Goal: Task Accomplishment & Management: Use online tool/utility

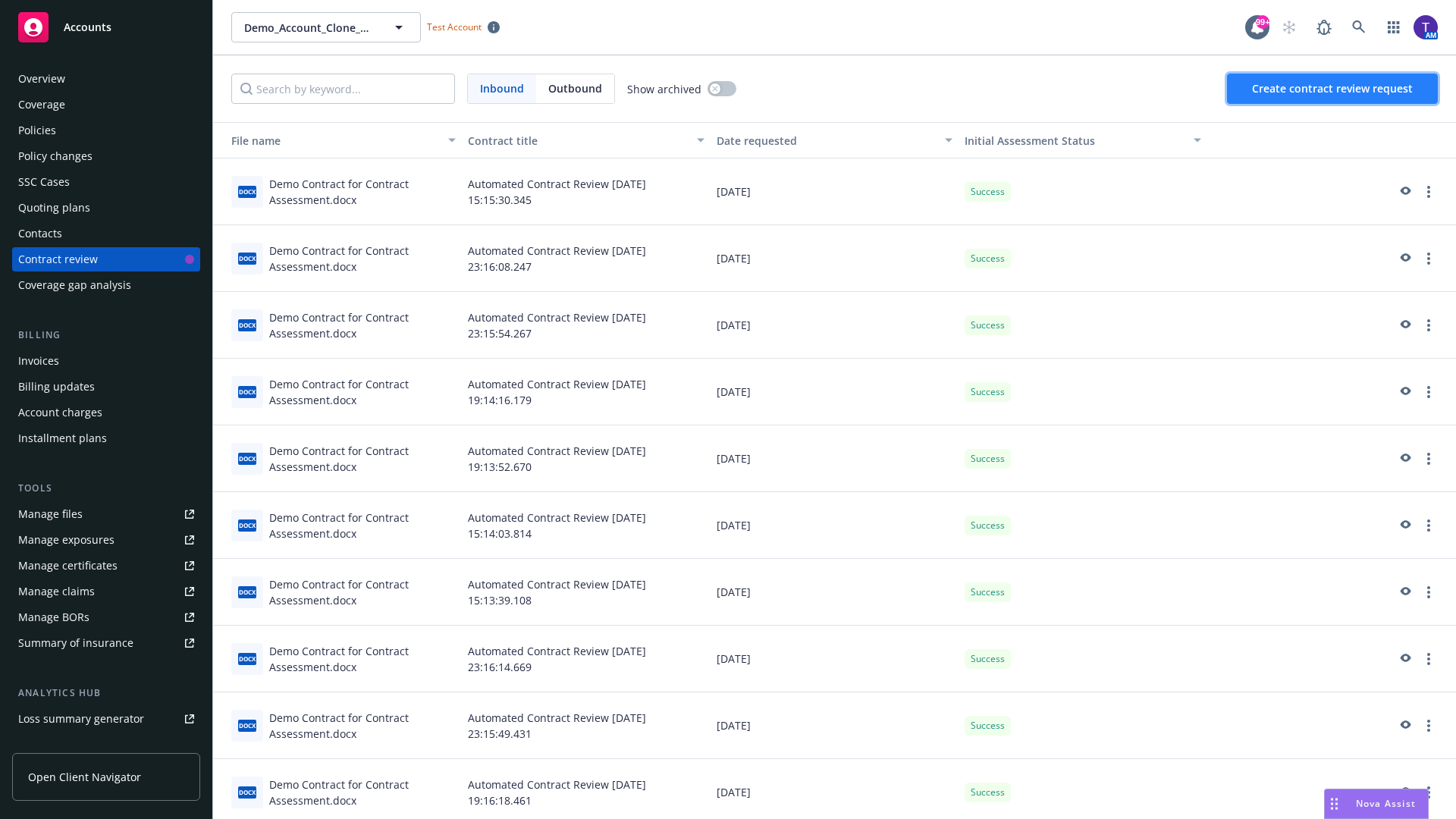
click at [1333, 89] on span "Create contract review request" at bounding box center [1332, 89] width 161 height 14
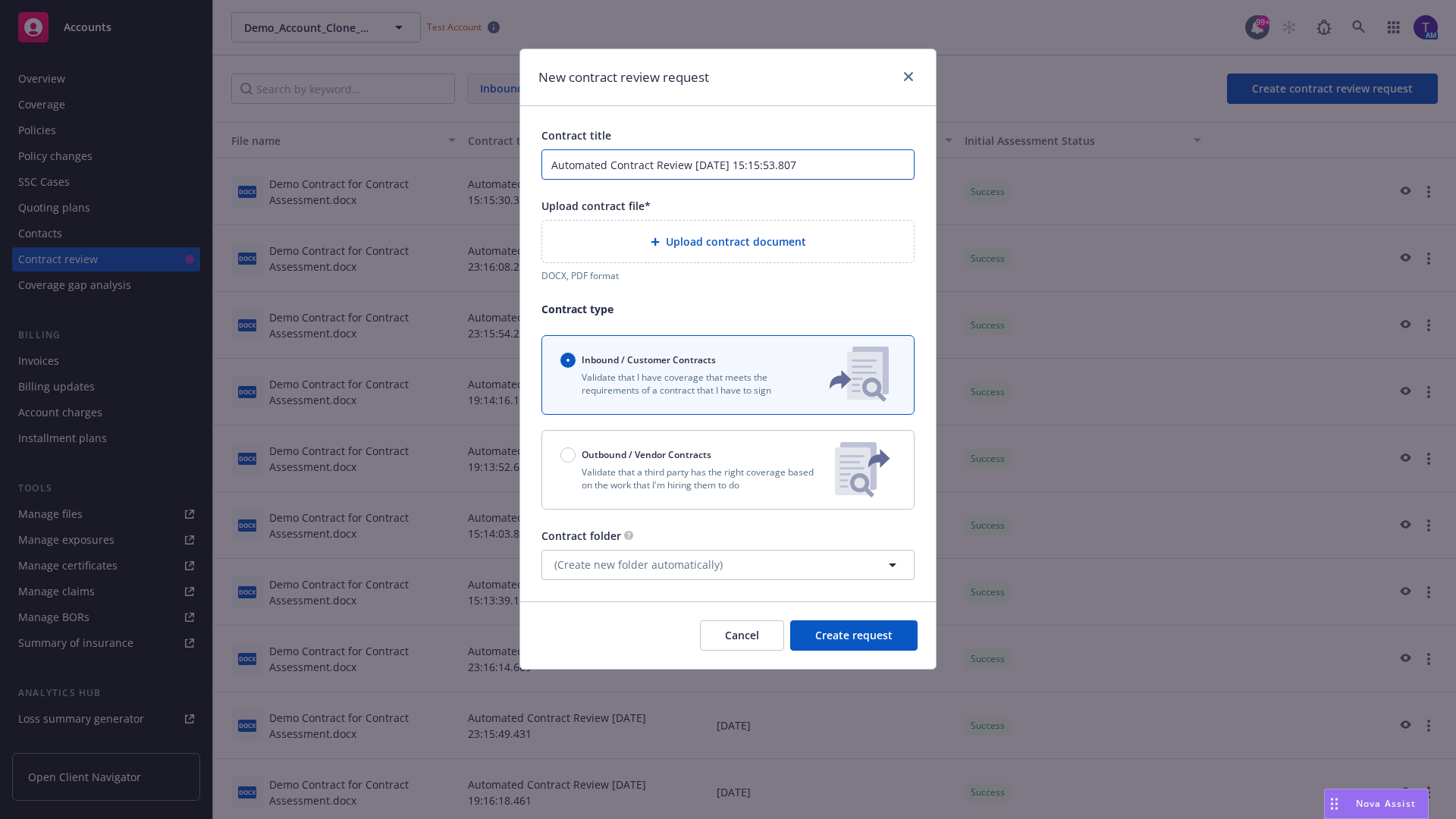
type input "Automated Contract Review [DATE] 15:15:53.807"
click at [728, 469] on p "Validate that a third party has the right coverage based on the work that I'm h…" at bounding box center [691, 478] width 262 height 26
radio input "false"
radio input "true"
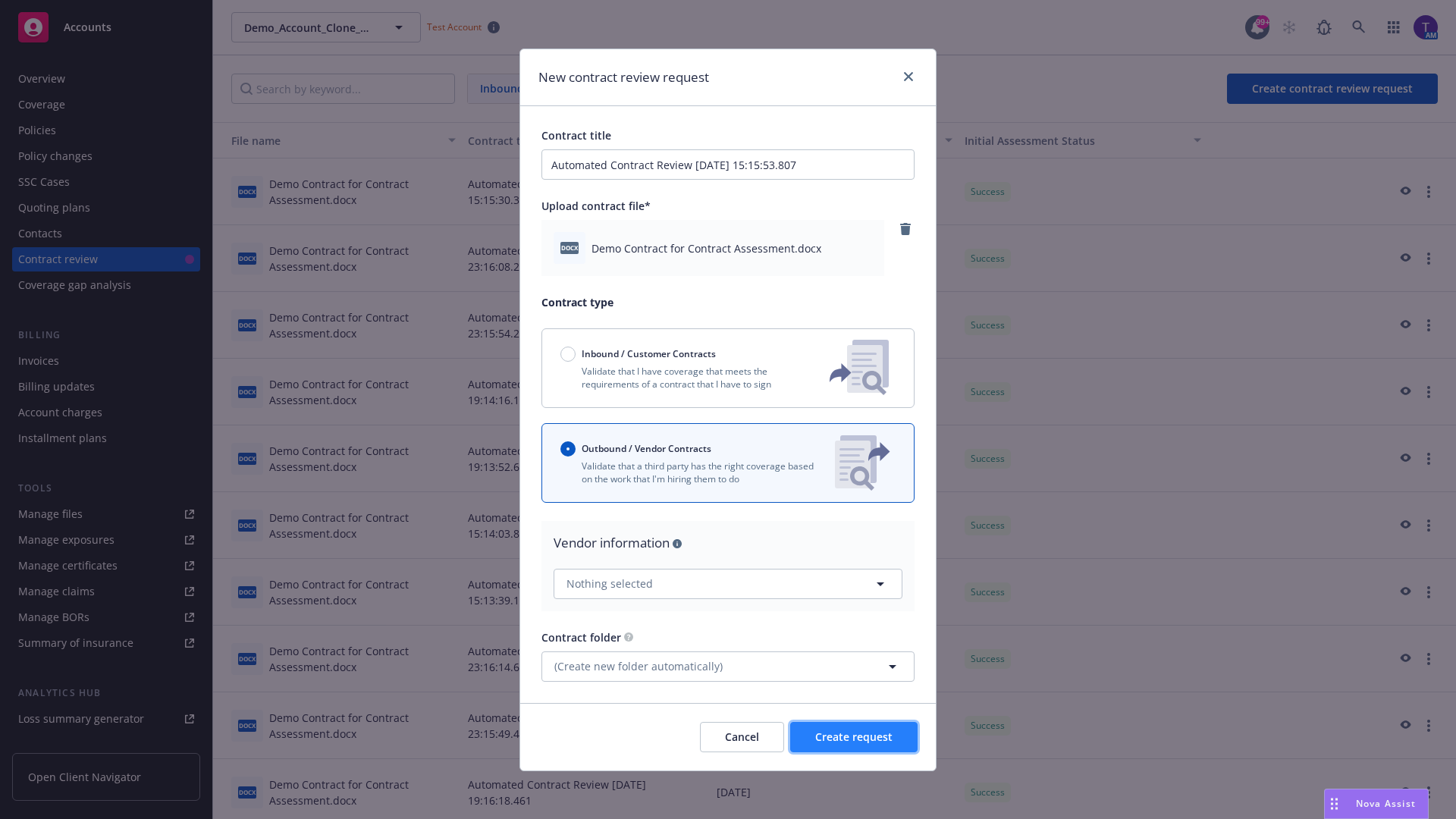
click at [854, 737] on span "Create request" at bounding box center [854, 737] width 78 height 14
